Goal: Task Accomplishment & Management: Complete application form

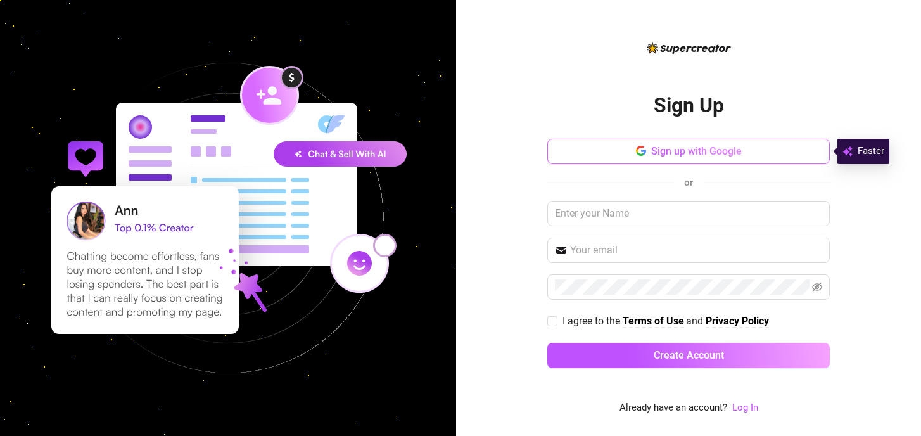
click at [708, 149] on span "Sign up with Google" at bounding box center [696, 151] width 91 height 12
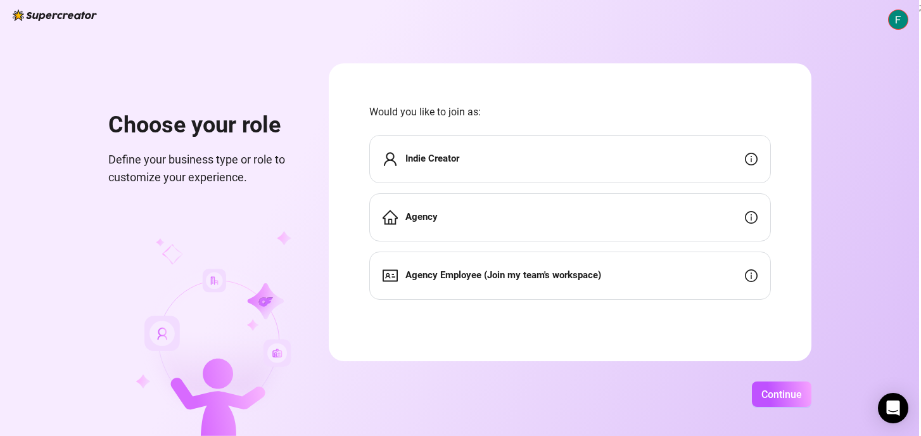
click at [487, 161] on div "Indie Creator" at bounding box center [569, 159] width 401 height 48
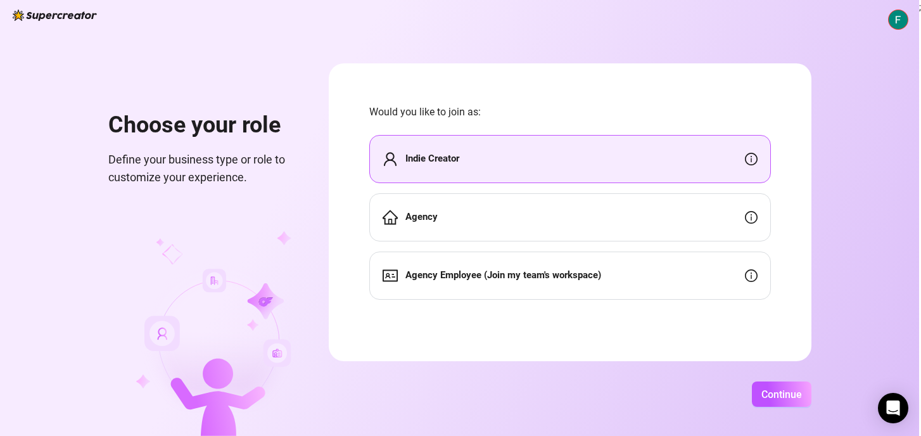
click at [812, 400] on div "Choose your role Define your business type or role to customize your experience…" at bounding box center [459, 218] width 919 height 436
click at [796, 397] on span "Continue" at bounding box center [781, 394] width 41 height 12
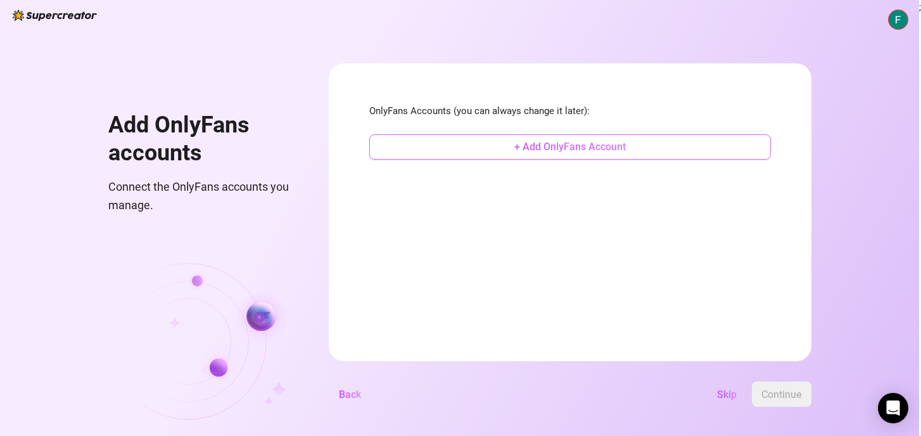
click at [589, 141] on span "+ Add OnlyFans Account" at bounding box center [569, 147] width 111 height 12
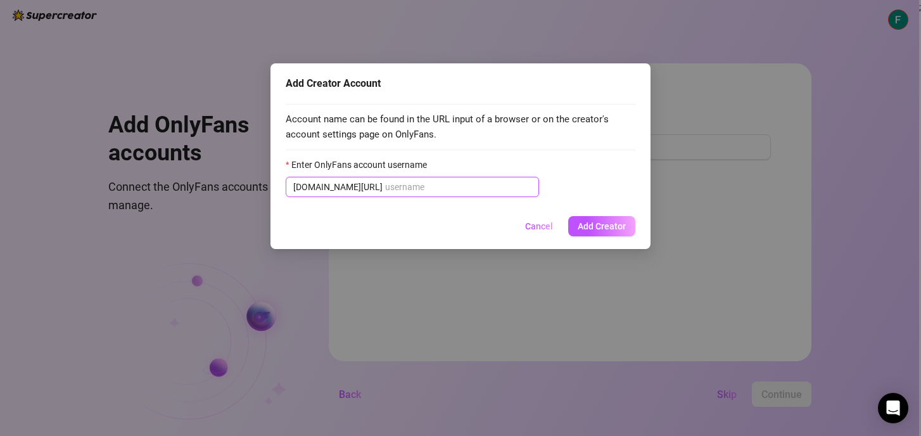
type input "r"
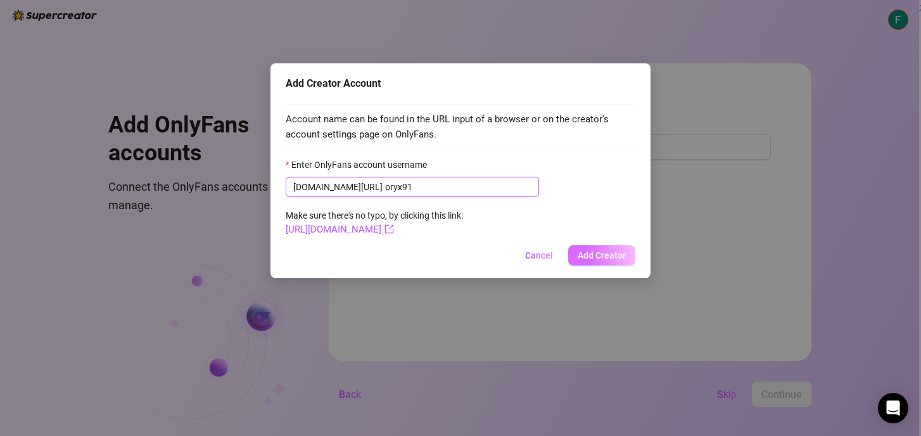
type input "oryx91"
click at [607, 248] on button "Add Creator" at bounding box center [601, 255] width 67 height 20
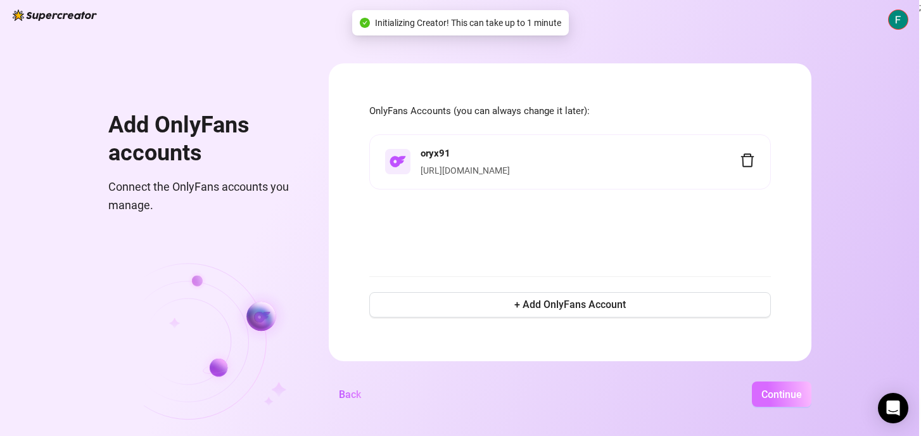
click at [778, 388] on span "Continue" at bounding box center [781, 394] width 41 height 12
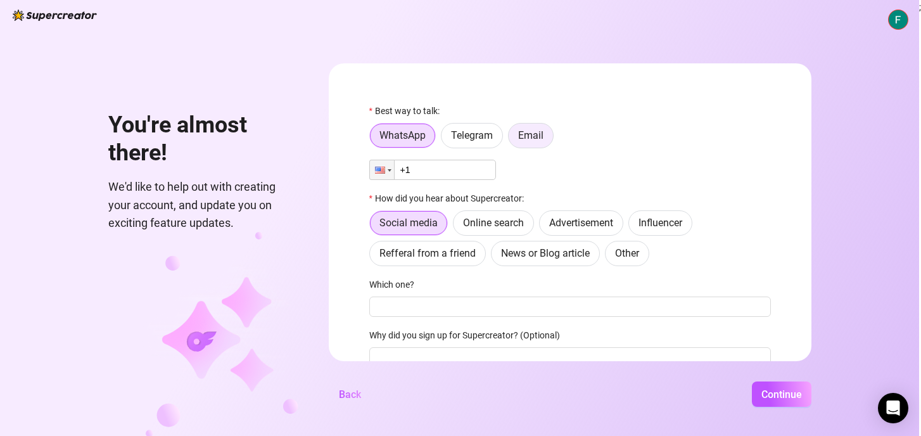
click at [523, 137] on span "Email" at bounding box center [530, 135] width 25 height 12
click at [512, 139] on input "Email" at bounding box center [512, 139] width 0 height 0
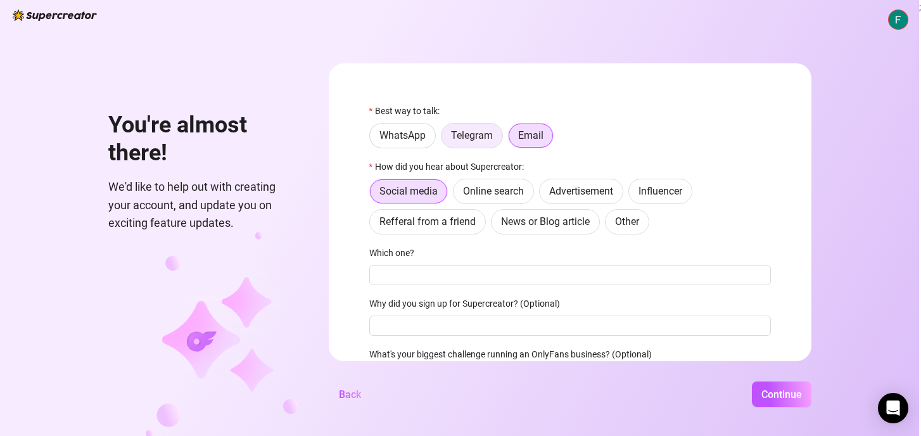
click at [477, 145] on label "Telegram" at bounding box center [472, 135] width 62 height 25
click at [444, 139] on input "Telegram" at bounding box center [444, 139] width 0 height 0
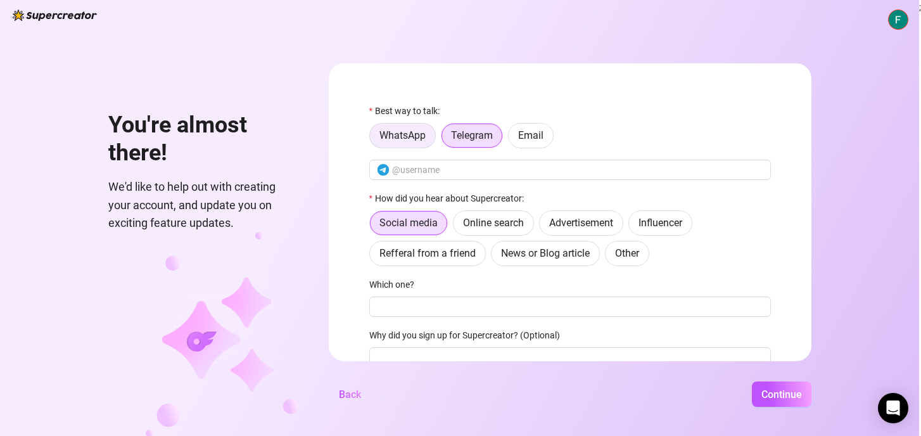
click at [419, 137] on span "WhatsApp" at bounding box center [402, 135] width 46 height 12
click at [373, 139] on input "WhatsApp" at bounding box center [373, 139] width 0 height 0
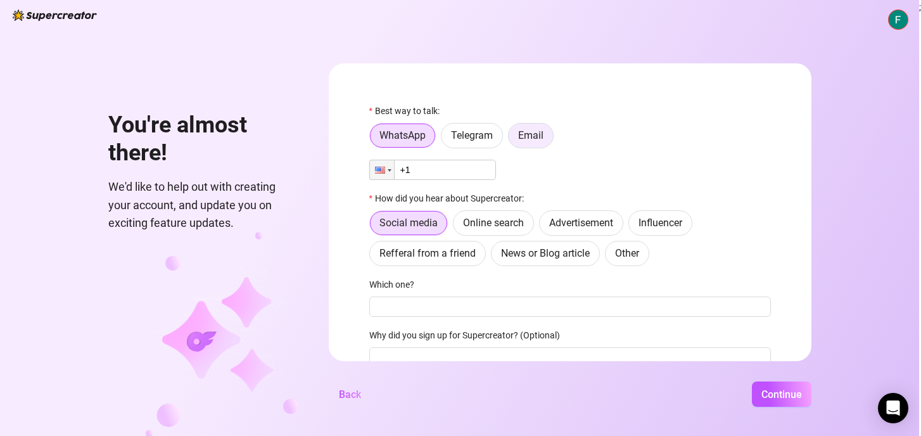
click at [509, 139] on label "Email" at bounding box center [531, 135] width 46 height 25
click at [512, 139] on input "Email" at bounding box center [512, 139] width 0 height 0
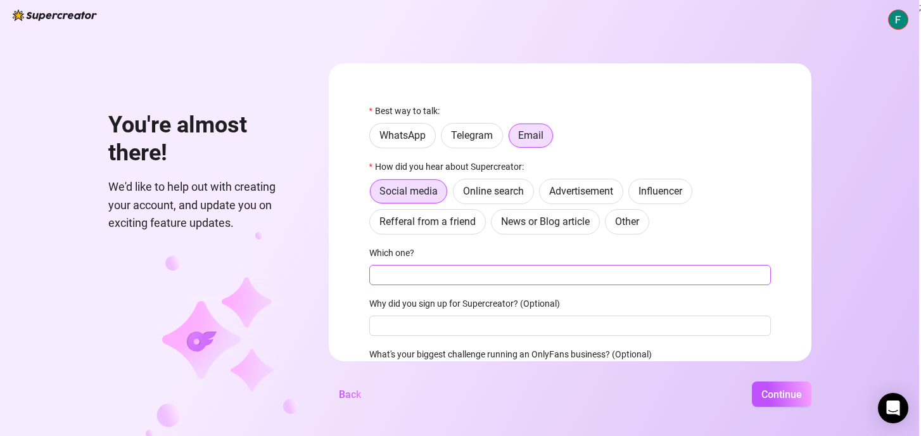
scroll to position [4, 0]
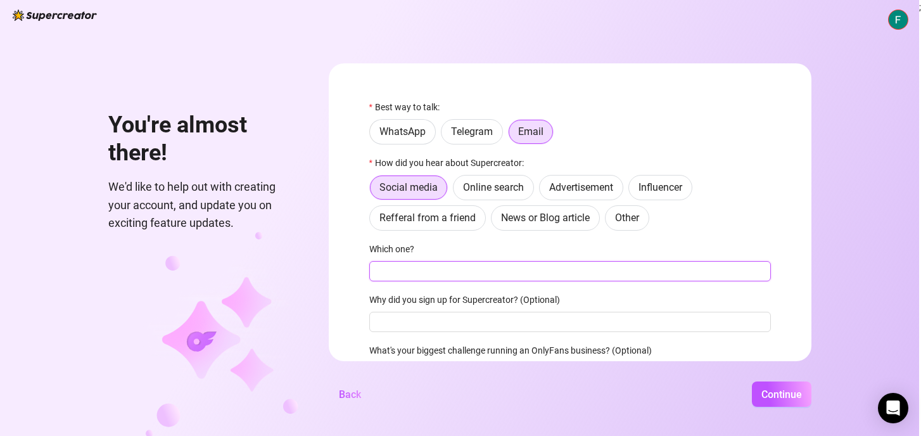
click at [458, 273] on input "Which one?" at bounding box center [569, 271] width 401 height 20
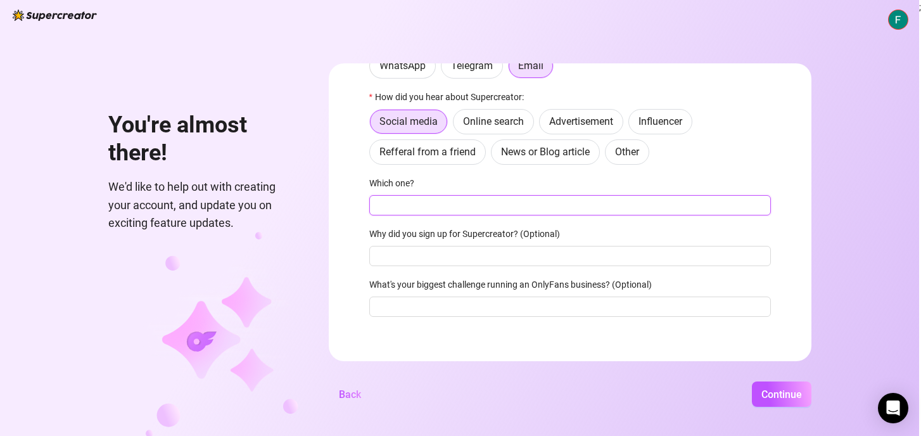
scroll to position [68, 0]
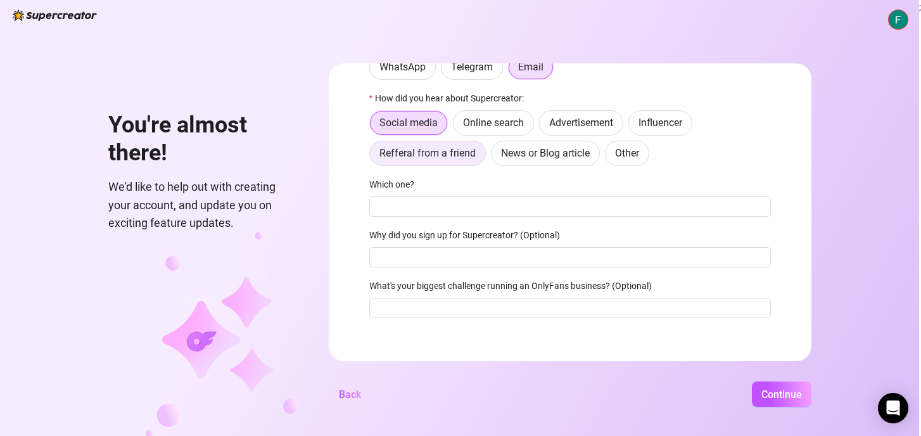
click at [443, 154] on span "Refferal from a friend" at bounding box center [427, 153] width 96 height 12
click at [373, 156] on input "Refferal from a friend" at bounding box center [373, 156] width 0 height 0
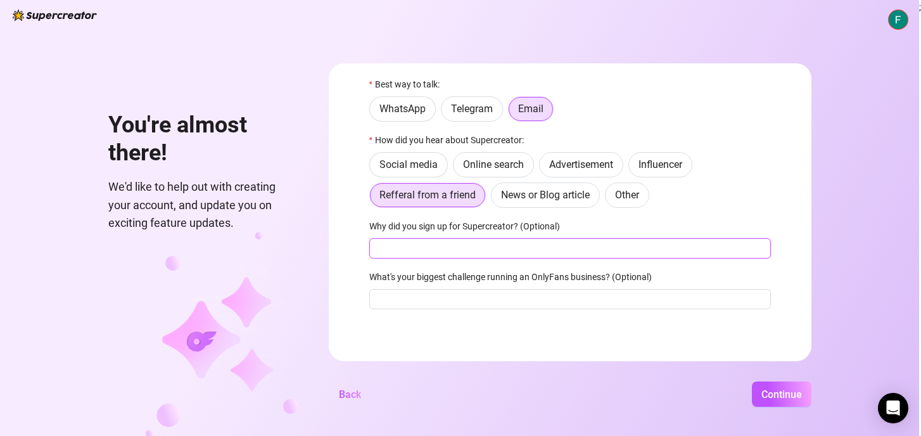
click at [431, 254] on input "Why did you sign up for Supercreator? (Optional)" at bounding box center [569, 248] width 401 height 20
type input "Help managing content"
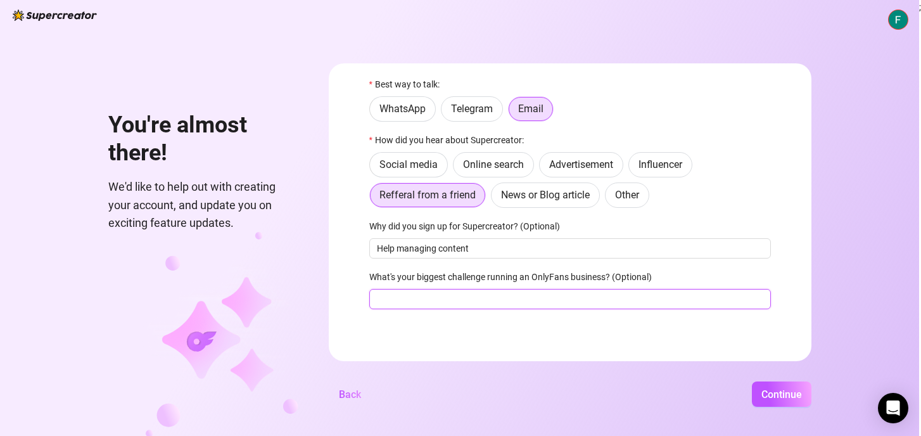
click at [441, 306] on input "What's your biggest challenge running an OnlyFans business? (Optional)" at bounding box center [569, 299] width 401 height 20
type input "Tracking data"
click at [772, 392] on span "Continue" at bounding box center [781, 394] width 41 height 12
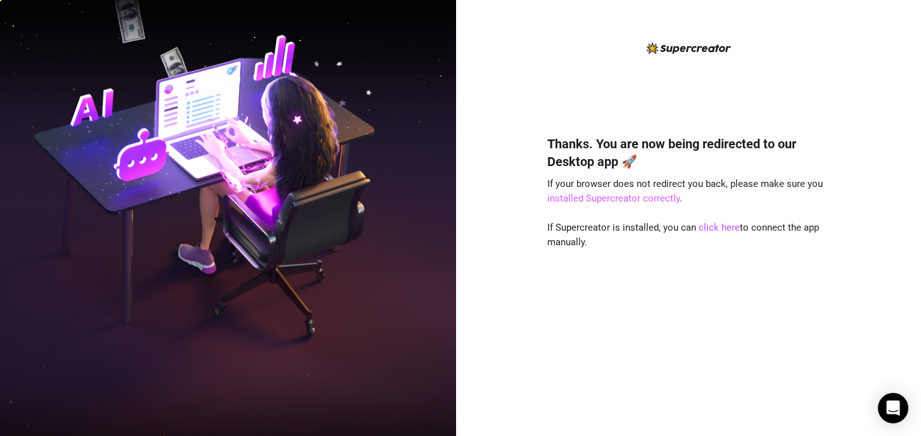
click at [613, 198] on link "installed Supercreator correctly" at bounding box center [613, 197] width 132 height 11
click at [705, 228] on link "click here" at bounding box center [718, 227] width 41 height 11
